Goal: Task Accomplishment & Management: Use online tool/utility

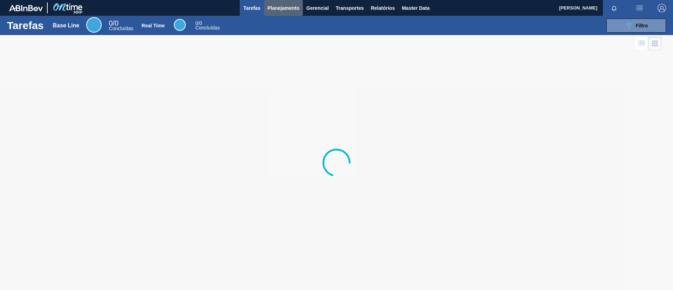
click at [295, 13] on button "Planejamento" at bounding box center [283, 8] width 39 height 16
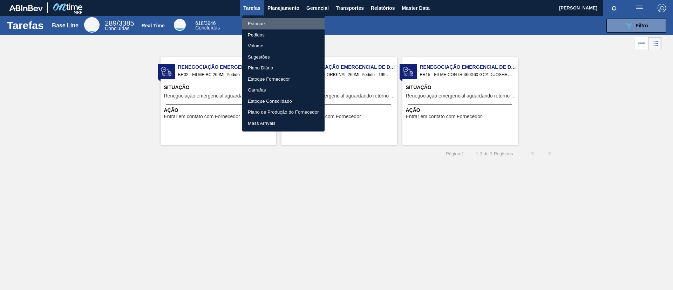
click at [289, 24] on li "Estoque" at bounding box center [283, 23] width 82 height 11
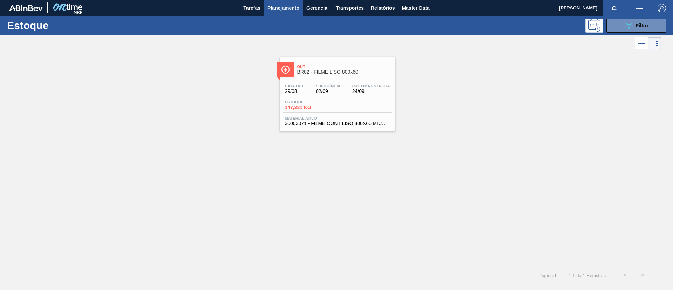
click at [614, 34] on div "Estoque 089F7B8B-B2A5-4AFE-B5C0-19BA573D28AC Filtro" at bounding box center [336, 25] width 673 height 19
click at [620, 31] on button "089F7B8B-B2A5-4AFE-B5C0-19BA573D28AC Filtro" at bounding box center [636, 26] width 60 height 14
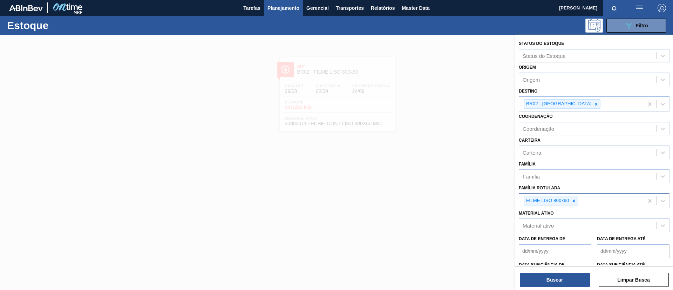
click at [578, 201] on div "FILME LISO 800x60" at bounding box center [581, 200] width 124 height 14
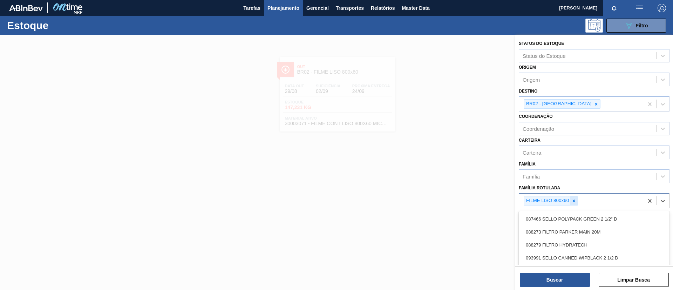
click at [574, 200] on icon at bounding box center [573, 200] width 5 height 5
type Rotulada "ap 350ml mp"
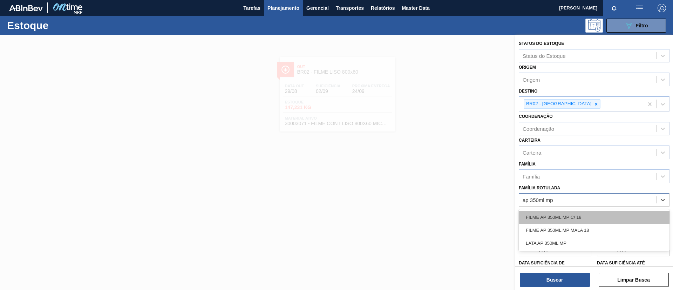
click at [579, 219] on div "FILME AP 350ML MP C/ 18" at bounding box center [594, 217] width 151 height 13
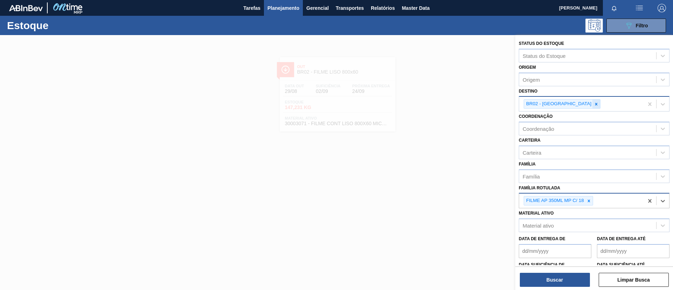
click at [594, 106] on icon at bounding box center [596, 104] width 5 height 5
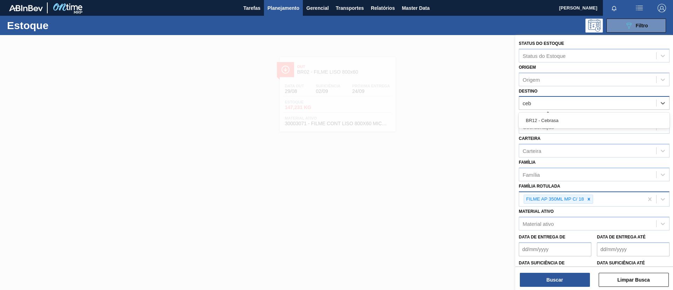
type input "cebr"
click at [565, 120] on div "BR12 - Cebrasa" at bounding box center [594, 120] width 151 height 13
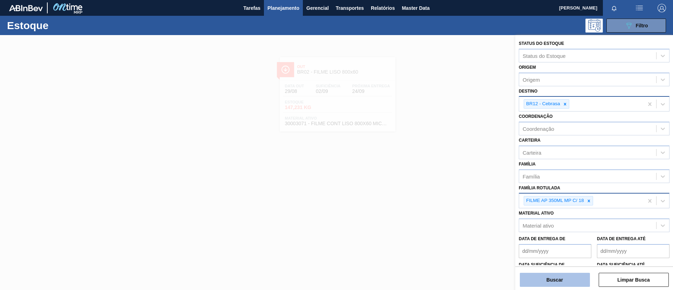
click at [551, 277] on button "Buscar" at bounding box center [555, 280] width 70 height 14
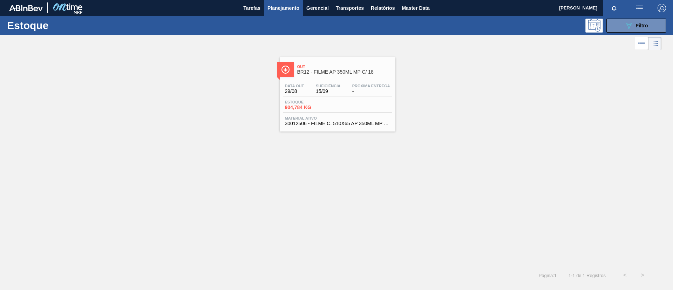
click at [364, 80] on div "Data [DATE] Suficiência 15/09 Próxima Entrega - Estoque 904,784 KG Material ati…" at bounding box center [338, 104] width 116 height 48
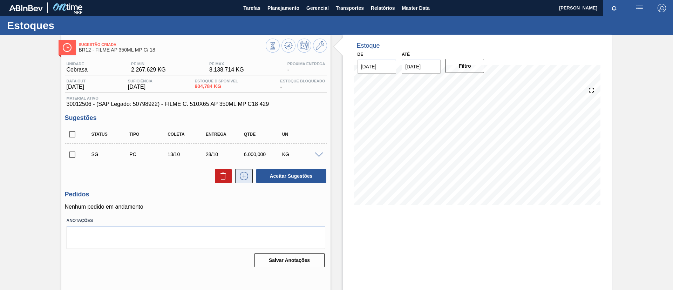
click at [251, 173] on button at bounding box center [244, 176] width 18 height 14
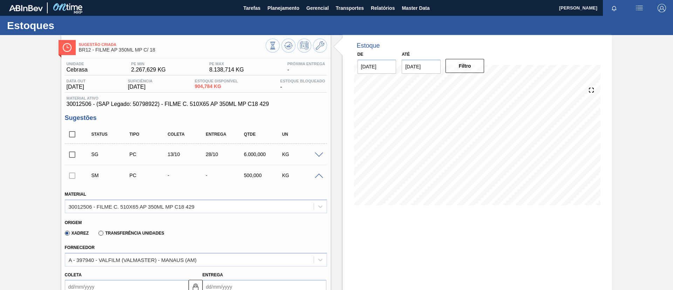
click at [133, 230] on div "Transferência Unidades" at bounding box center [130, 233] width 68 height 6
click at [134, 233] on label "Transferência Unidades" at bounding box center [131, 233] width 66 height 5
click at [97, 234] on input "Transferência Unidades" at bounding box center [97, 234] width 0 height 0
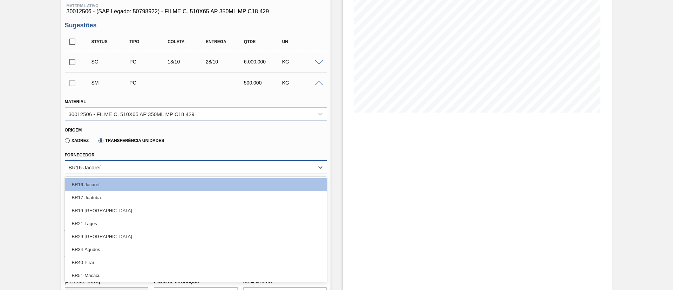
click at [166, 166] on div "BR16-Jacareí" at bounding box center [189, 167] width 248 height 10
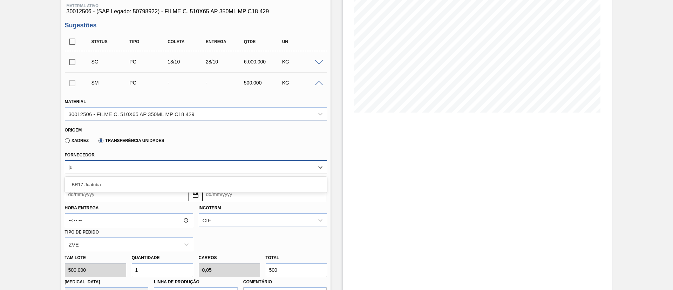
type input "jua"
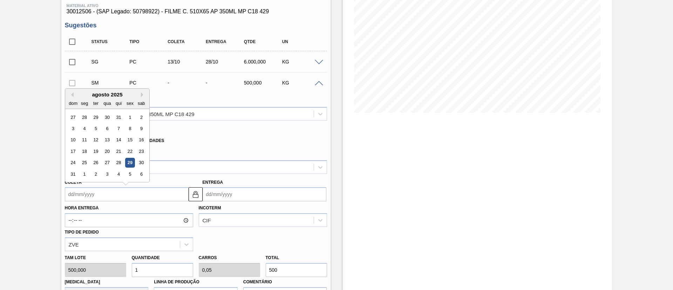
click at [123, 194] on input "Coleta" at bounding box center [127, 194] width 124 height 14
click at [129, 167] on div "29" at bounding box center [129, 162] width 9 height 9
type input "[DATE]"
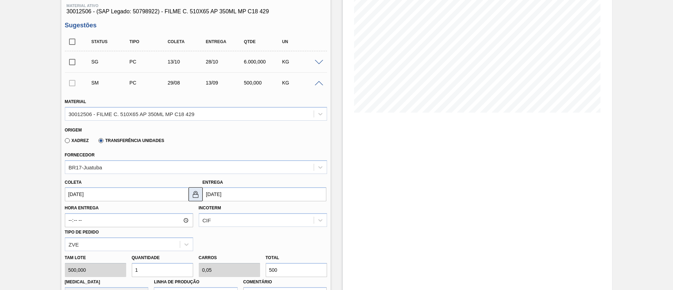
click at [199, 198] on button at bounding box center [196, 194] width 14 height 14
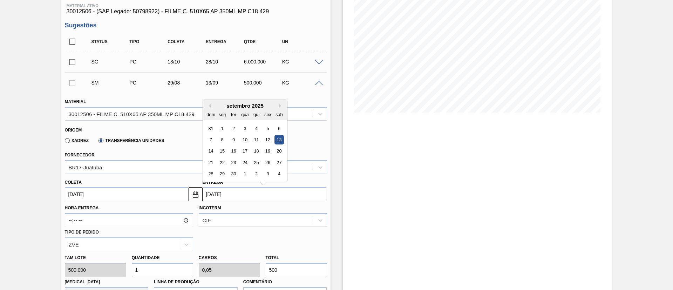
click at [220, 193] on input "[DATE]" at bounding box center [265, 194] width 124 height 14
click at [209, 105] on button "Previous Month" at bounding box center [208, 105] width 5 height 5
click at [278, 171] on div "30" at bounding box center [278, 173] width 9 height 9
type input "[DATE]"
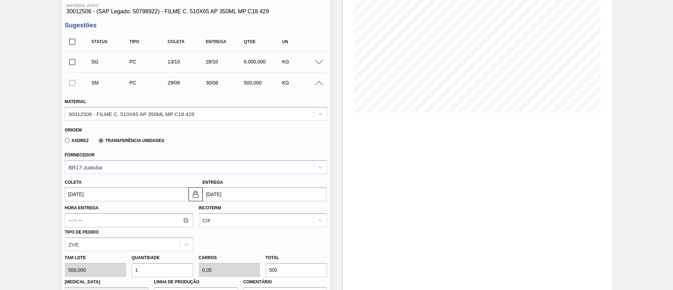
scroll to position [141, 0]
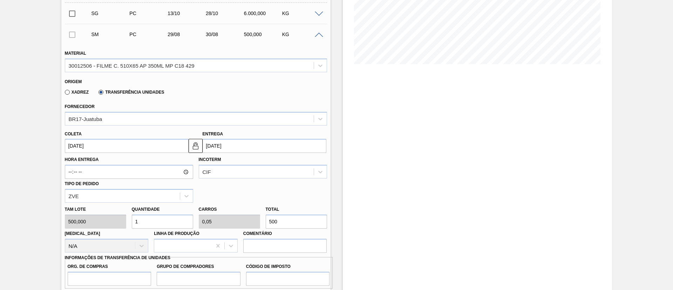
click at [259, 223] on div "Tam lote 500,000 Quantidade 1 Carros 0,05 Total 500 [MEDICAL_DATA] N/A Linha de…" at bounding box center [196, 228] width 268 height 50
type input "0,004"
type input "0"
type input "2"
type input "0,04"
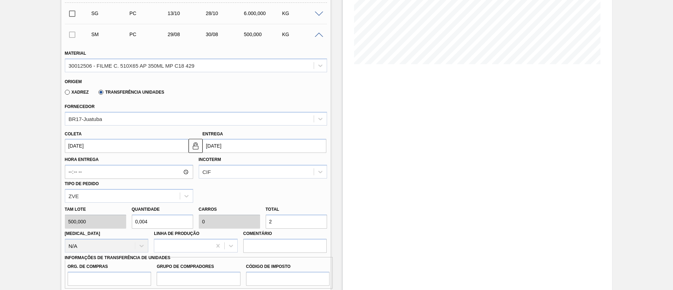
type input "0,002"
type input "20"
type input "0,4"
type input "0,02"
type input "200"
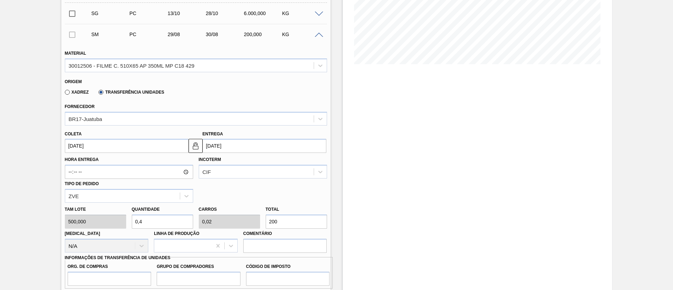
type input "4"
type input "0,2"
type input "2.000"
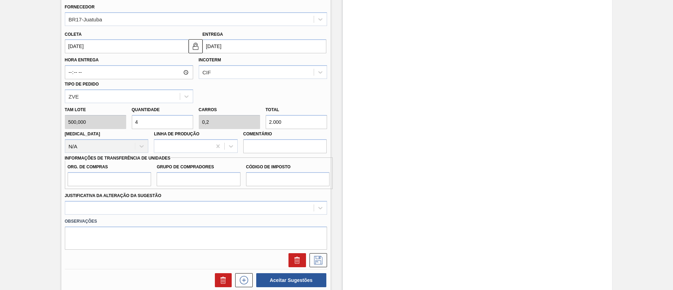
scroll to position [241, 0]
click at [106, 173] on input "Org. de Compras" at bounding box center [110, 179] width 84 height 14
type input "BR00"
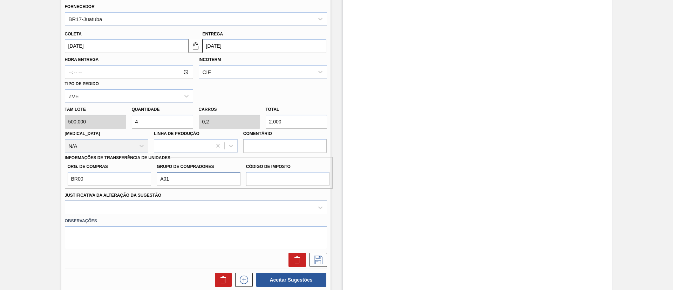
type input "A01"
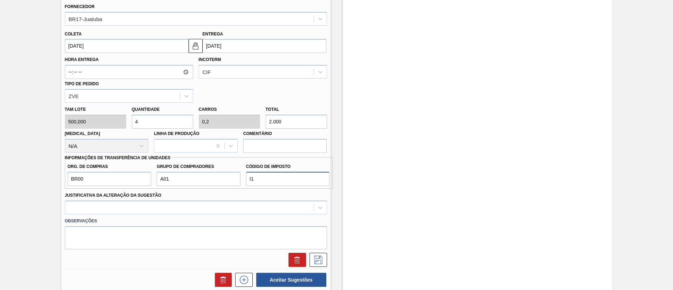
type input "I1"
click at [272, 121] on input "2.000" at bounding box center [296, 122] width 61 height 14
type input "0"
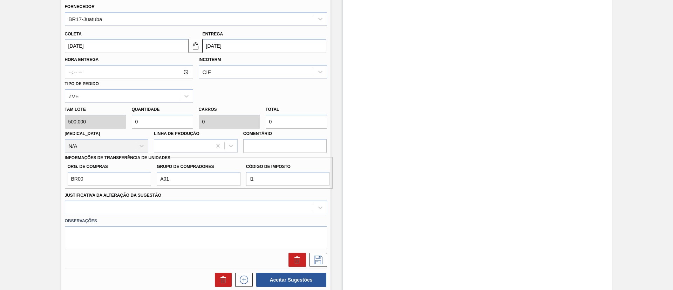
type input "0,08"
type input "0,004"
type input "40"
type input "0,8"
type input "0,04"
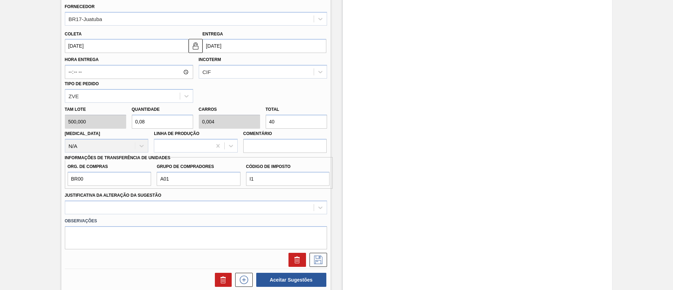
type input "400"
type input "8"
type input "0,4"
type input "4.000"
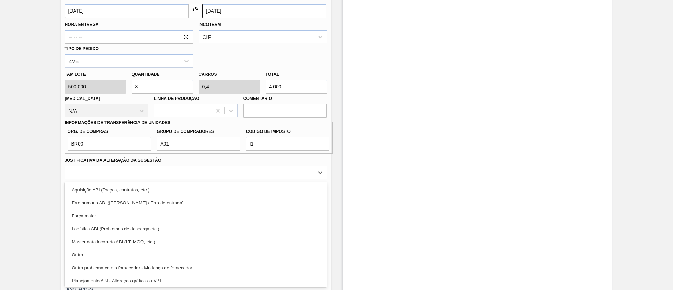
click at [184, 179] on div "option Erro humano ABI (Cálculo / Erro de entrada) focused, 2 of 18. 18 results…" at bounding box center [196, 172] width 262 height 14
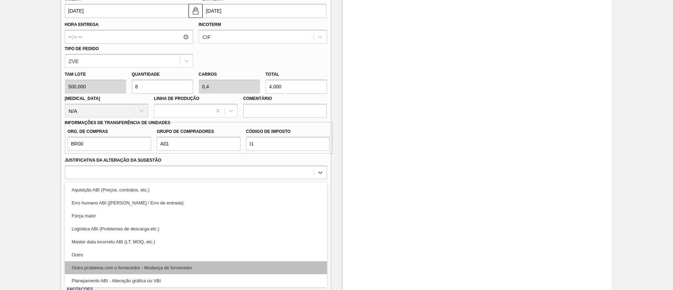
click at [153, 267] on div "Outro problema com o fornecedor - Mudança de fornecedor" at bounding box center [196, 267] width 262 height 13
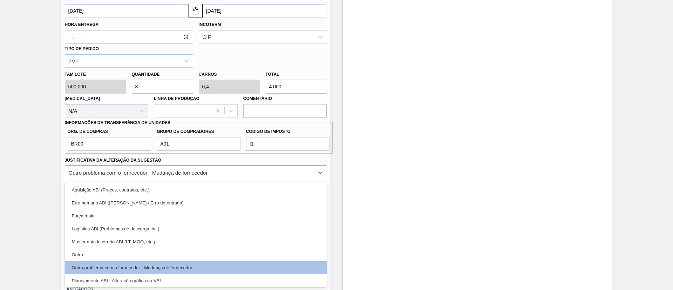
click at [264, 172] on div "Outro problema com o fornecedor - Mudança de fornecedor" at bounding box center [189, 172] width 248 height 10
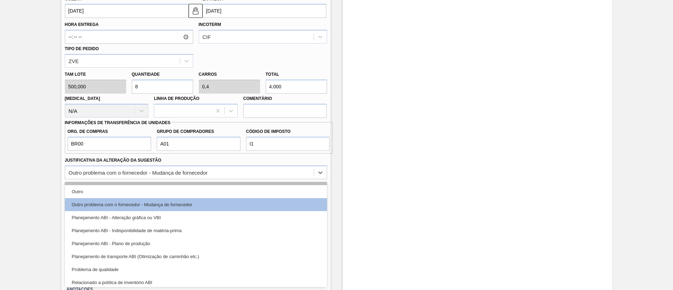
scroll to position [64, 0]
click at [201, 246] on div "Planejamento ABI - Plano de produção" at bounding box center [196, 242] width 262 height 13
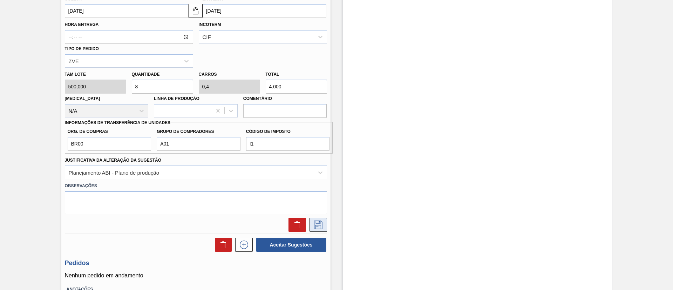
click at [321, 225] on icon at bounding box center [318, 224] width 11 height 8
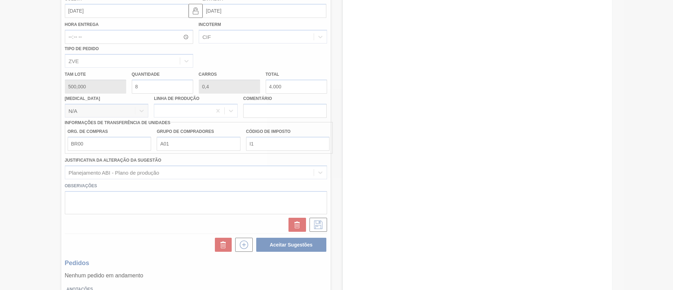
scroll to position [12, 0]
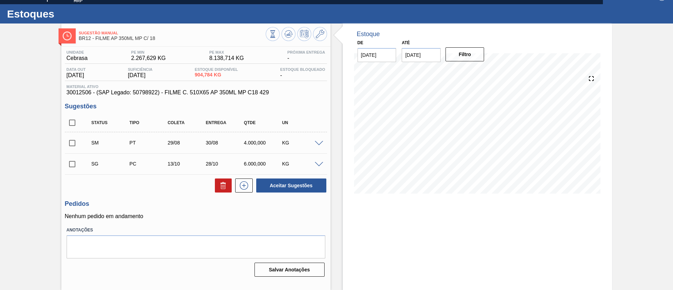
click at [71, 165] on input "checkbox" at bounding box center [72, 164] width 15 height 15
click at [217, 183] on button at bounding box center [223, 185] width 17 height 14
checkbox input "false"
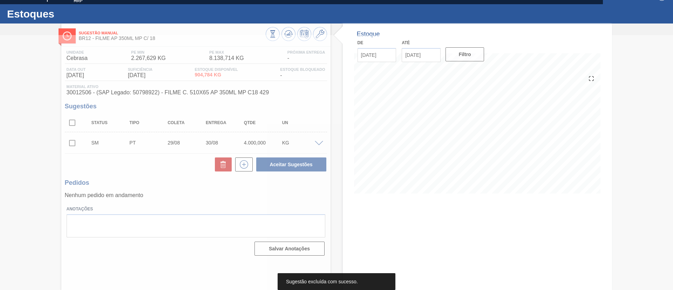
click at [74, 146] on div at bounding box center [336, 162] width 673 height 255
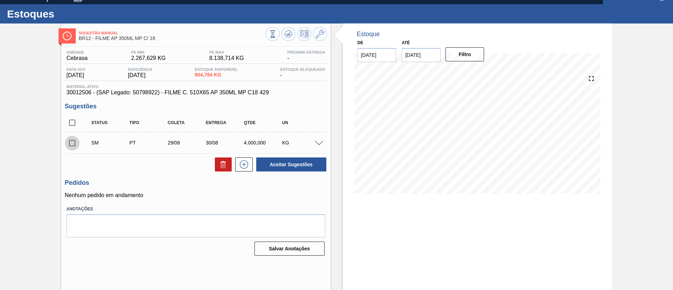
click at [74, 146] on input "checkbox" at bounding box center [72, 143] width 15 height 15
checkbox input "true"
click at [291, 165] on button "Aceitar Sugestões" at bounding box center [291, 164] width 70 height 14
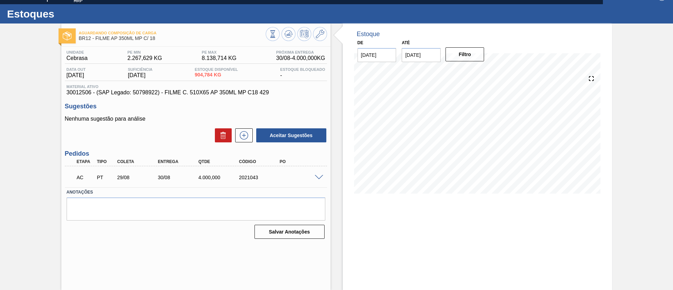
click at [318, 175] on span at bounding box center [319, 177] width 8 height 5
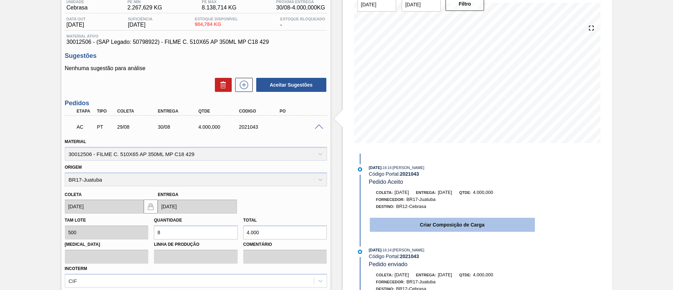
click at [412, 221] on button "Criar Composição de Carga" at bounding box center [452, 225] width 165 height 14
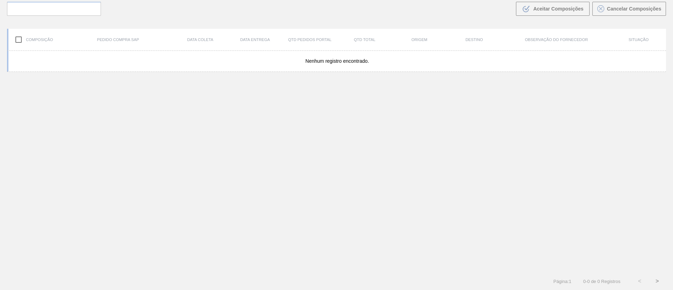
scroll to position [50, 0]
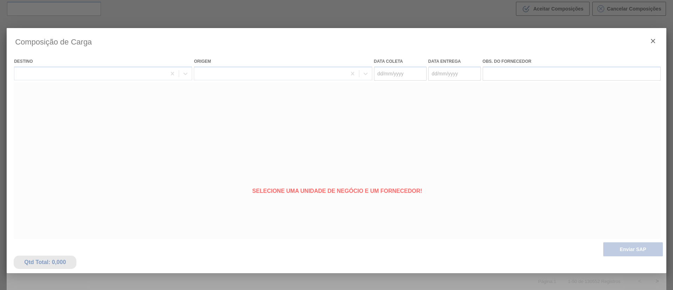
type coleta "[DATE]"
type entrega "[DATE]"
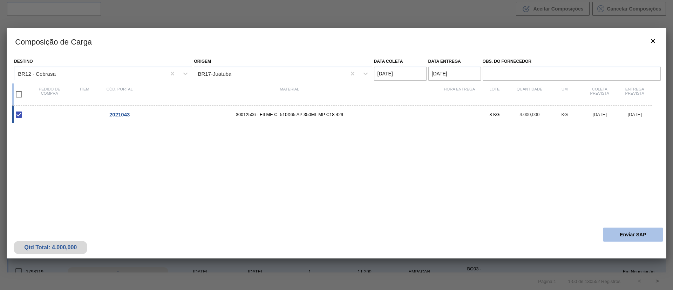
click at [626, 239] on button "Enviar SAP" at bounding box center [633, 234] width 60 height 14
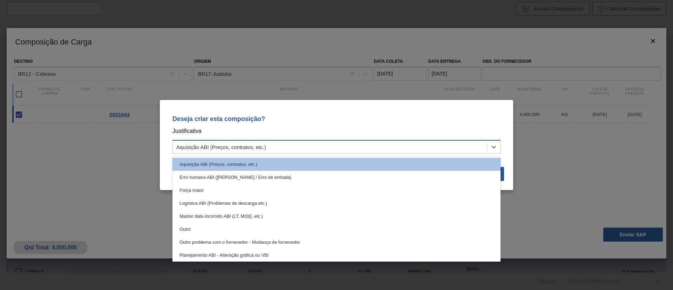
click at [272, 146] on div "Aquisição ABI (Preços, contratos, etc.)" at bounding box center [330, 147] width 314 height 10
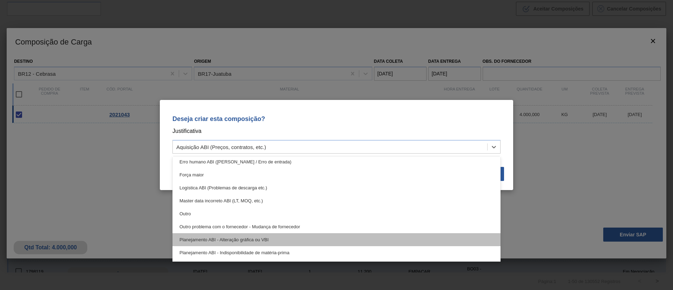
scroll to position [113, 0]
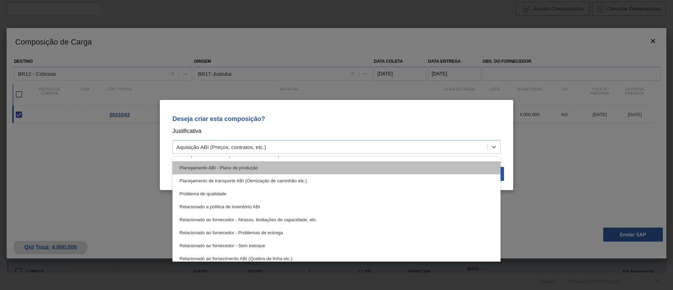
click at [306, 172] on div "Planejamento ABI - Plano de produção" at bounding box center [336, 167] width 328 height 13
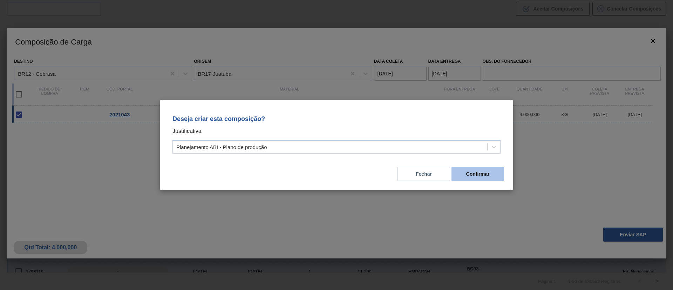
click at [502, 170] on button "Confirmar" at bounding box center [477, 174] width 53 height 14
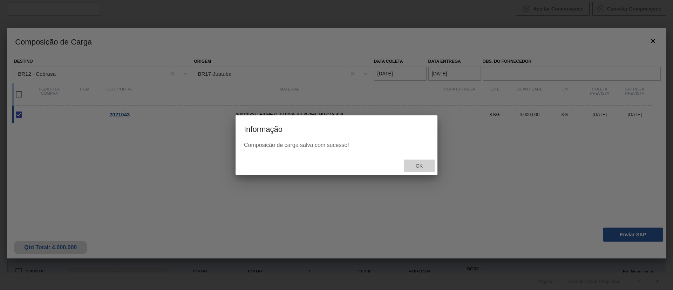
click at [427, 170] on div "Ok" at bounding box center [419, 165] width 31 height 13
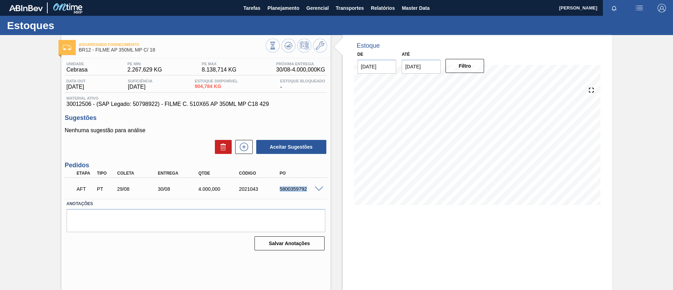
drag, startPoint x: 278, startPoint y: 188, endPoint x: 310, endPoint y: 193, distance: 32.7
click at [310, 193] on div "AFT PT 29/08 30/08 4.000,000 2021043 5800359792" at bounding box center [194, 188] width 244 height 14
copy div "5800359792"
click at [288, 8] on span "Planejamento" at bounding box center [283, 8] width 32 height 8
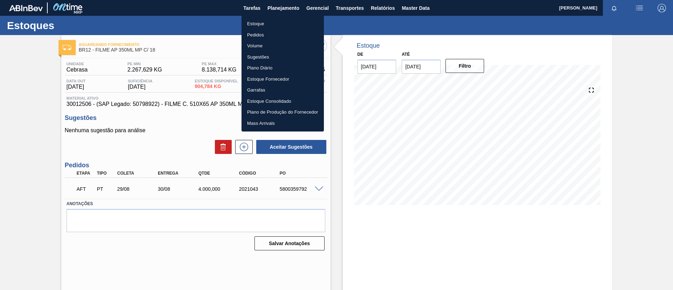
click at [10, 93] on div at bounding box center [336, 145] width 673 height 290
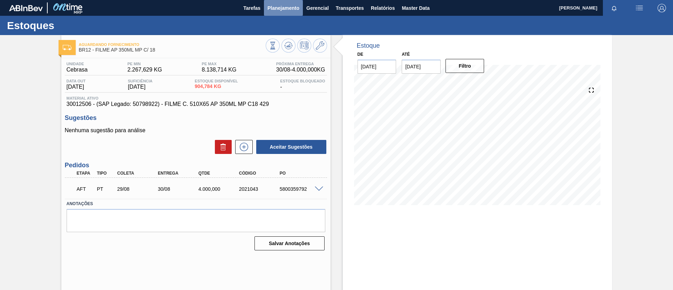
click at [274, 12] on button "Planejamento" at bounding box center [283, 8] width 39 height 16
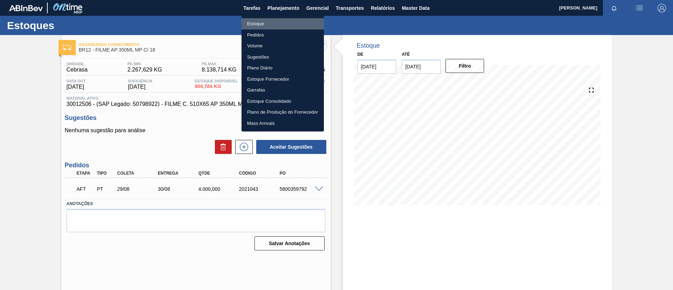
click at [276, 21] on li "Estoque" at bounding box center [282, 23] width 82 height 11
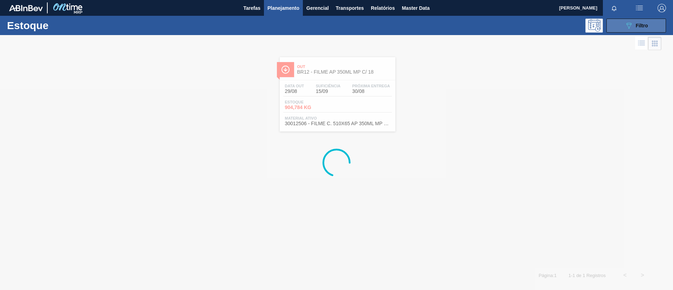
click at [623, 24] on button "089F7B8B-B2A5-4AFE-B5C0-19BA573D28AC Filtro" at bounding box center [636, 26] width 60 height 14
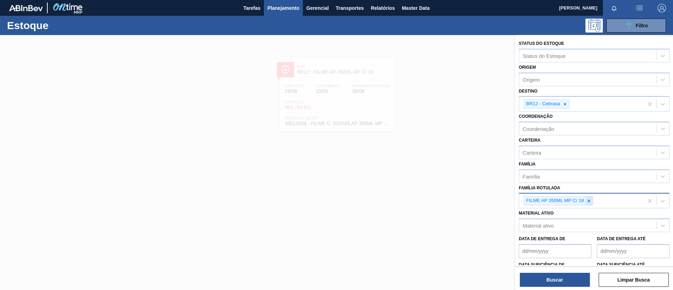
click at [589, 197] on div at bounding box center [589, 200] width 8 height 9
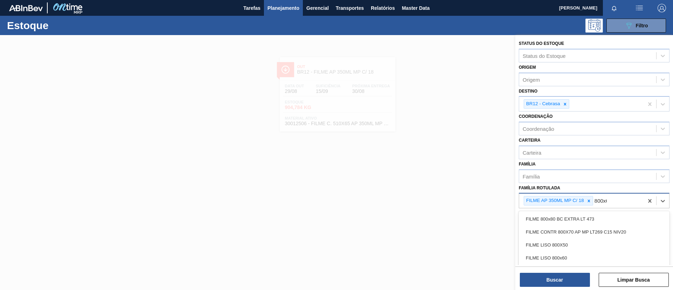
type Rotulada "800x60"
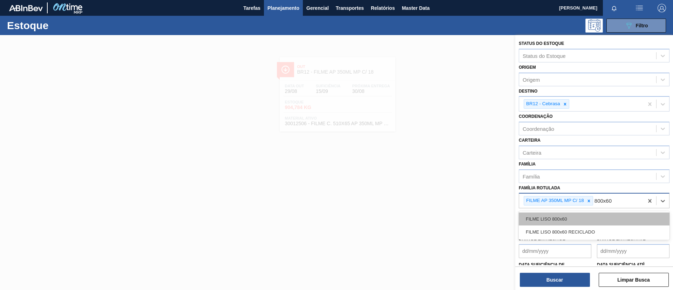
click at [593, 216] on div "FILME LISO 800x60" at bounding box center [594, 218] width 151 height 13
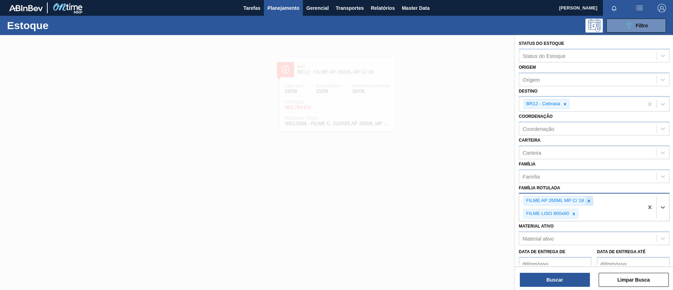
click at [588, 198] on icon at bounding box center [588, 200] width 5 height 5
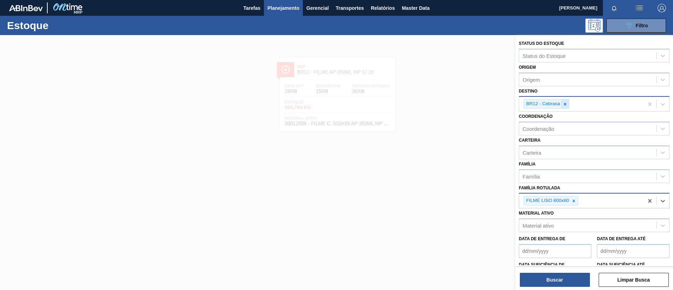
click at [563, 104] on icon at bounding box center [564, 104] width 5 height 5
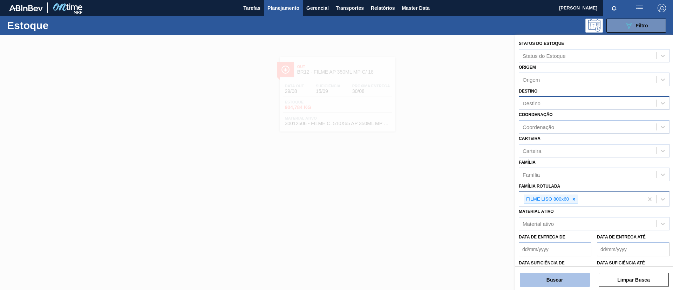
click at [555, 278] on button "Buscar" at bounding box center [555, 280] width 70 height 14
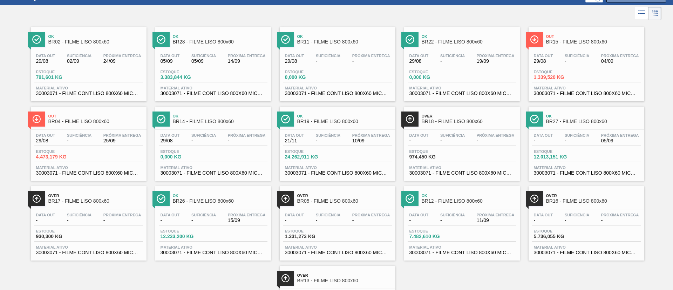
scroll to position [75, 0]
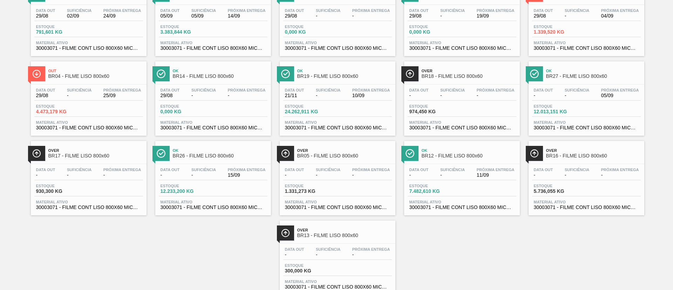
click at [93, 78] on span "BR04 - FILME LISO 800x60" at bounding box center [95, 76] width 95 height 5
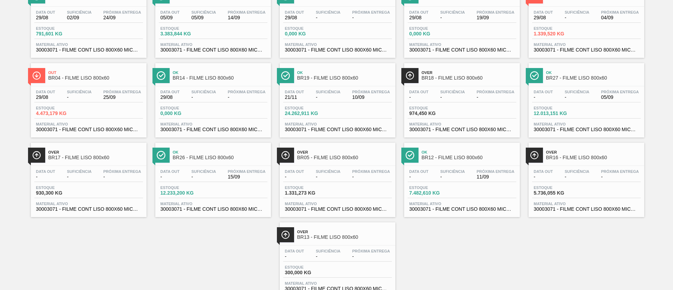
scroll to position [74, 0]
click at [346, 91] on div "Data [DATE] Suficiência - Próxima Entrega 10/09" at bounding box center [337, 96] width 109 height 13
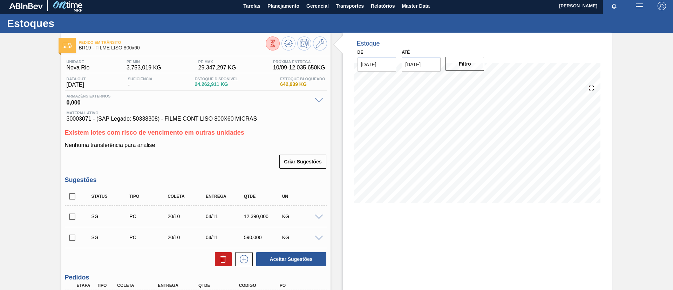
scroll to position [2, 0]
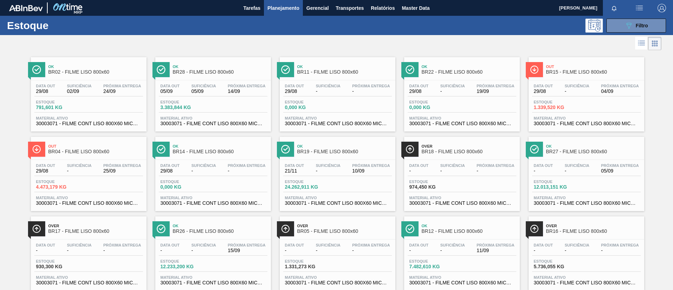
click at [84, 72] on span "BR02 - FILME LISO 800x60" at bounding box center [95, 71] width 95 height 5
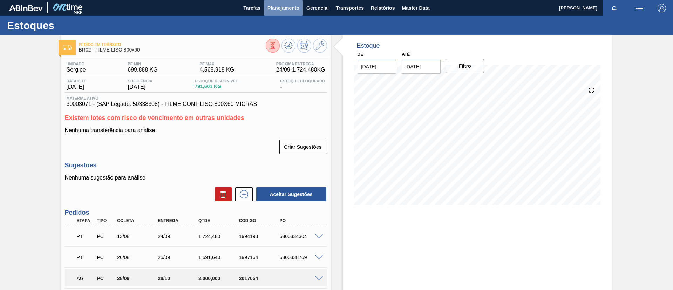
click at [283, 13] on button "Planejamento" at bounding box center [283, 8] width 39 height 16
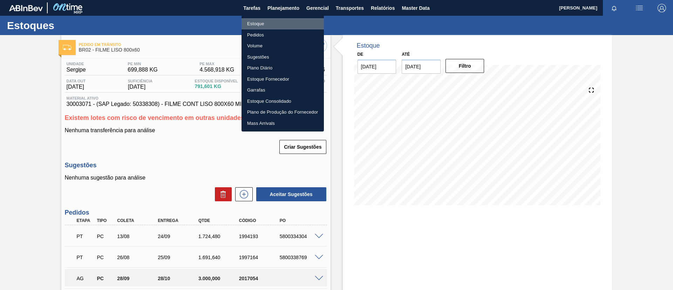
click at [282, 22] on li "Estoque" at bounding box center [282, 23] width 82 height 11
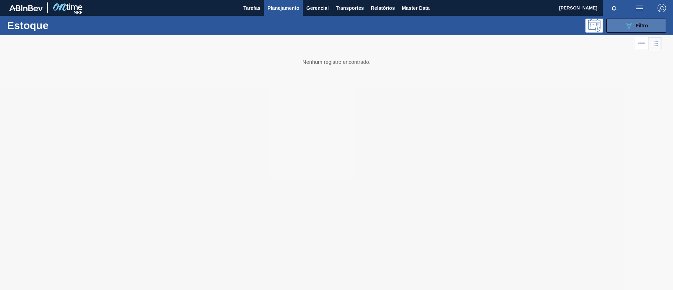
click at [610, 22] on button "089F7B8B-B2A5-4AFE-B5C0-19BA573D28AC Filtro" at bounding box center [636, 26] width 60 height 14
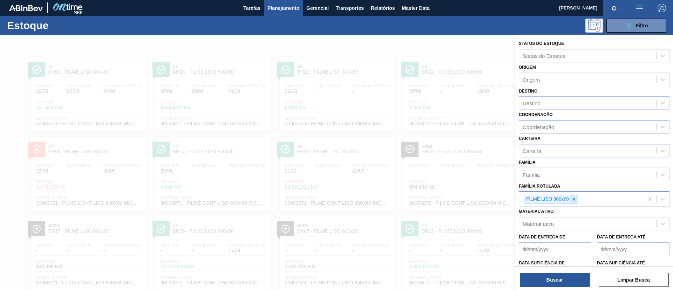
click at [574, 197] on icon at bounding box center [573, 199] width 5 height 5
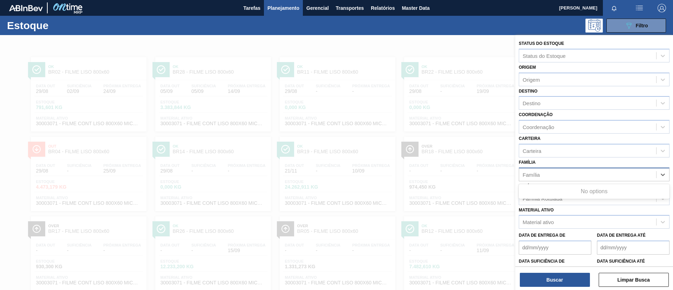
click at [578, 179] on div "Família" at bounding box center [587, 174] width 137 height 10
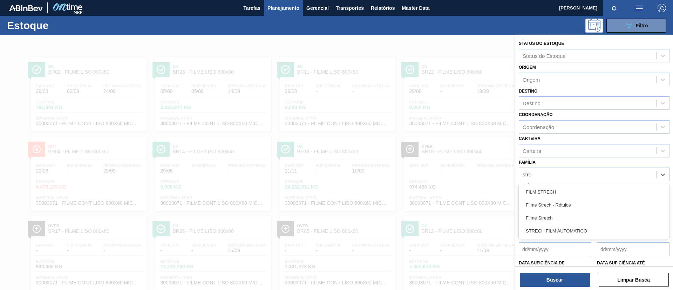
type input "stret"
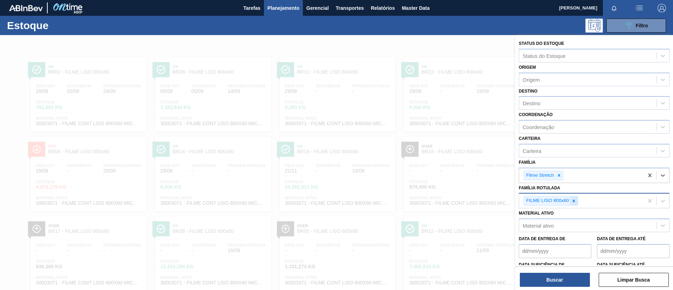
click at [571, 204] on div at bounding box center [574, 200] width 8 height 9
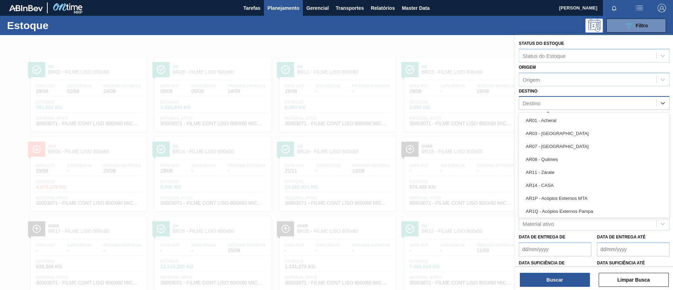
click at [579, 104] on div "Destino" at bounding box center [587, 103] width 137 height 10
type input "br07"
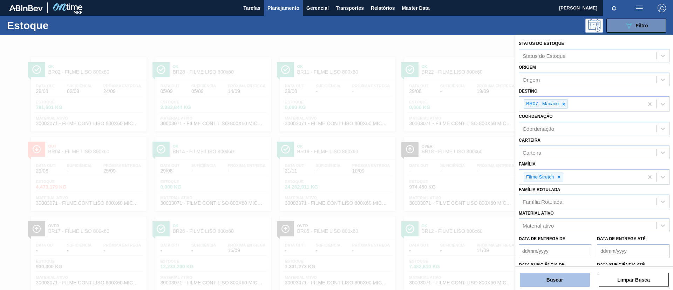
click at [570, 276] on button "Buscar" at bounding box center [555, 280] width 70 height 14
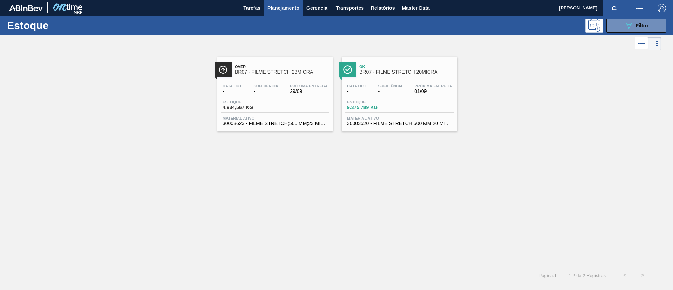
click at [253, 112] on div "Estoque 4.934,567 KG" at bounding box center [275, 106] width 109 height 13
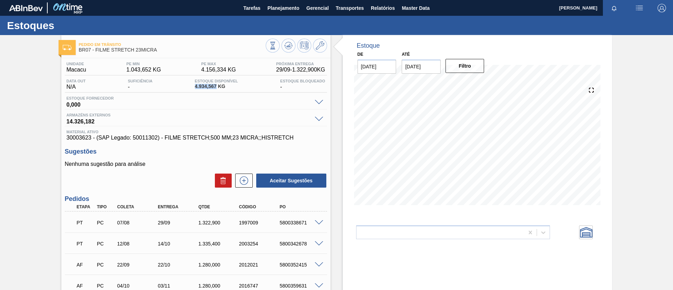
drag, startPoint x: 192, startPoint y: 89, endPoint x: 215, endPoint y: 85, distance: 23.9
click at [215, 85] on div "Data out N/A Suficiência - Estoque Disponível 4.934,567 KG Estoque Bloqueado -" at bounding box center [196, 86] width 262 height 14
copy span "4.934,567"
drag, startPoint x: 163, startPoint y: 55, endPoint x: 95, endPoint y: 54, distance: 67.6
click at [95, 54] on div "Pedido em Trânsito BR07 - FILME STRETCH 23MICRA" at bounding box center [172, 48] width 187 height 16
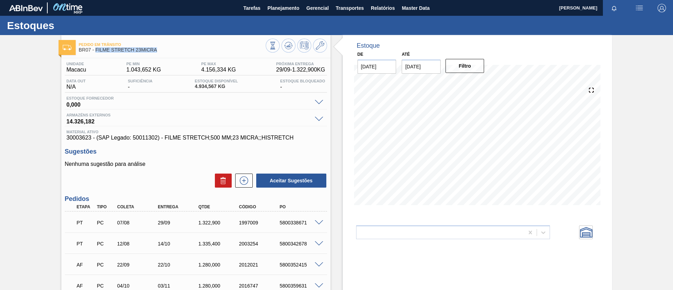
copy span "FILME STRETCH 23MICRA"
click at [276, 45] on icon at bounding box center [273, 46] width 8 height 8
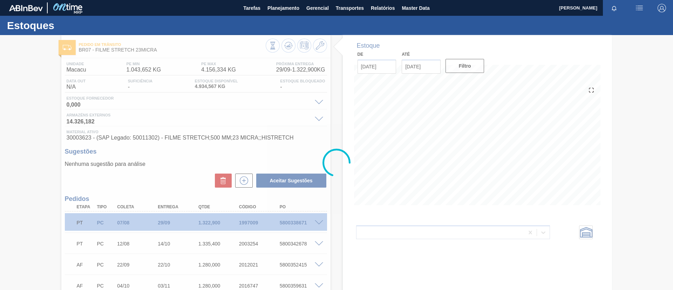
click at [146, 53] on div at bounding box center [336, 162] width 673 height 255
